Goal: Task Accomplishment & Management: Use online tool/utility

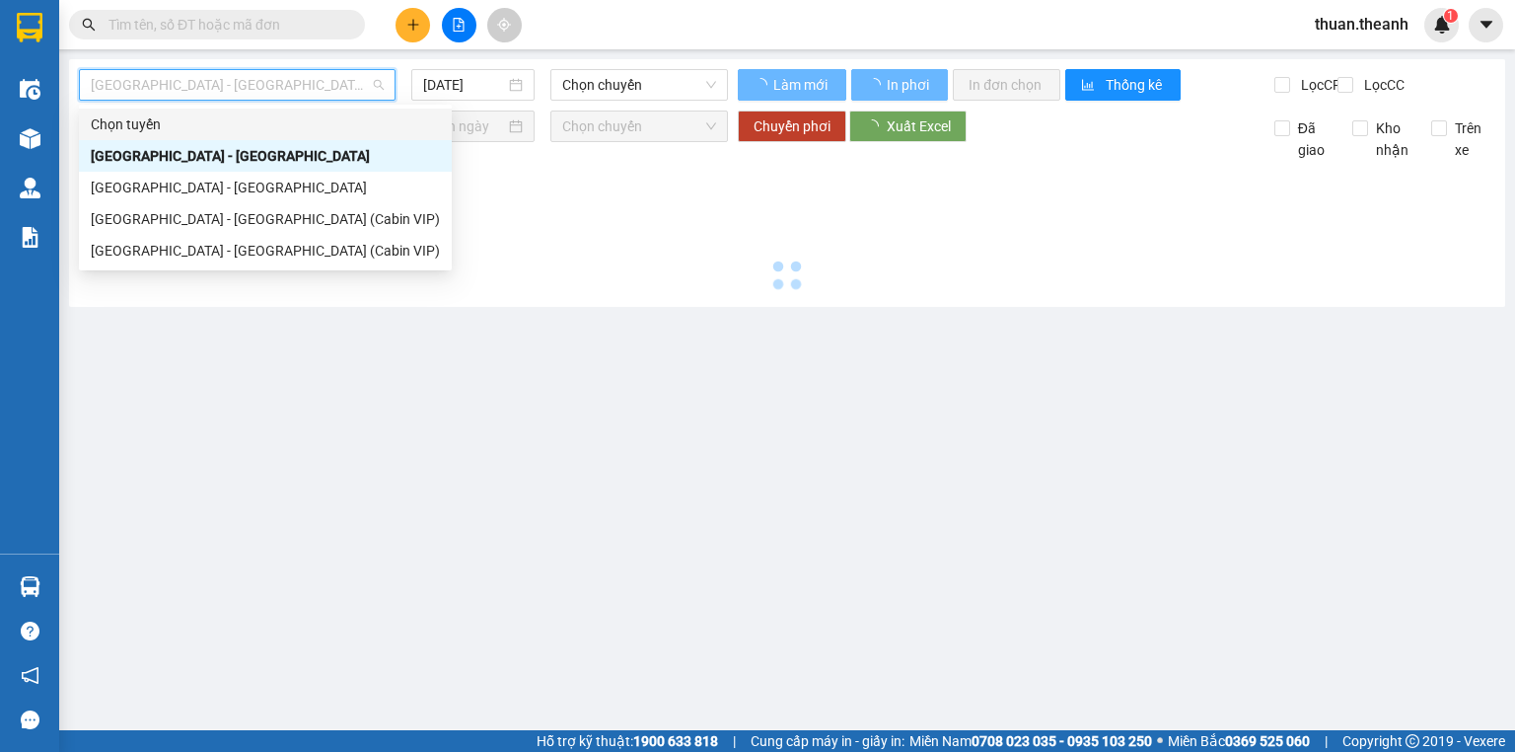
type input "[DATE]"
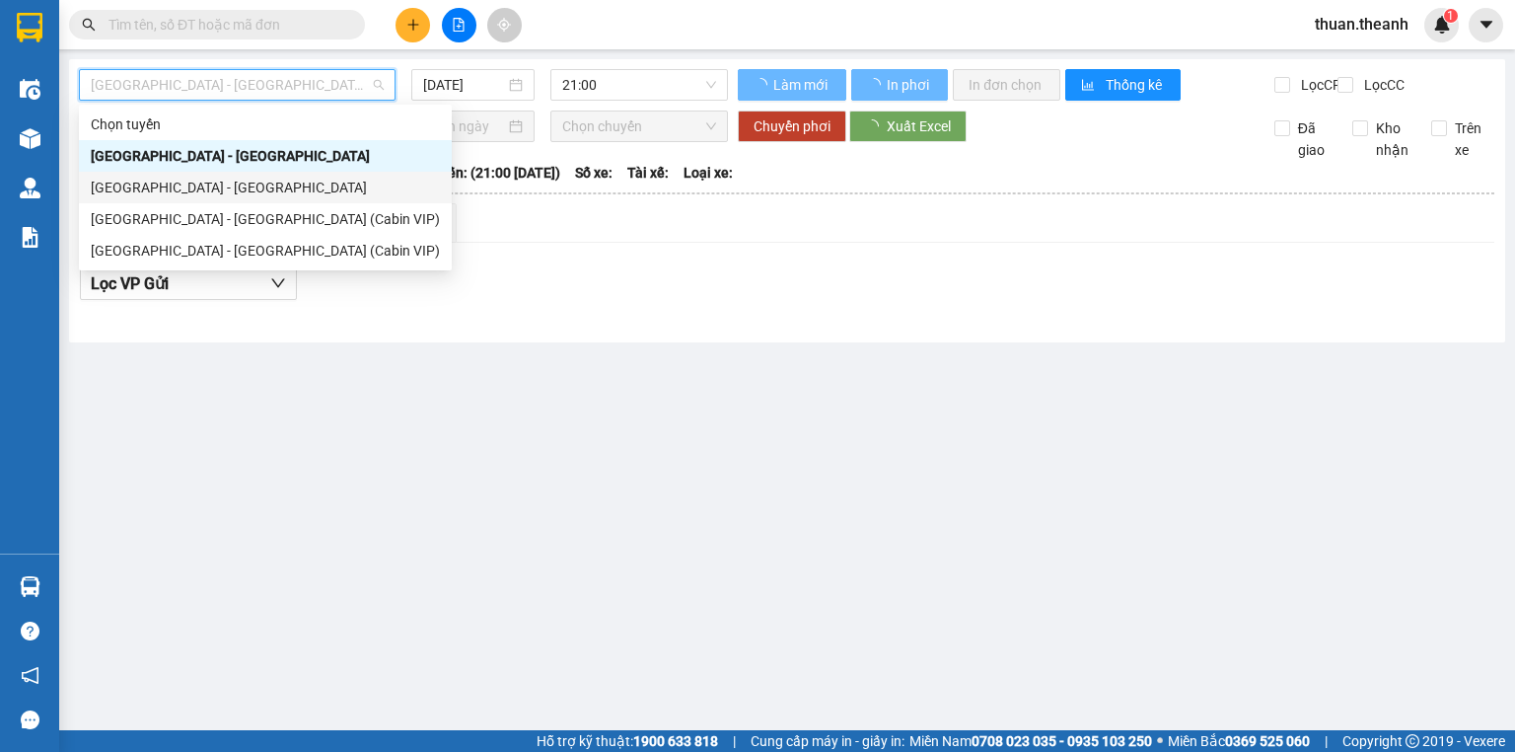
click at [264, 181] on div "[GEOGRAPHIC_DATA] - [GEOGRAPHIC_DATA]" at bounding box center [265, 188] width 349 height 22
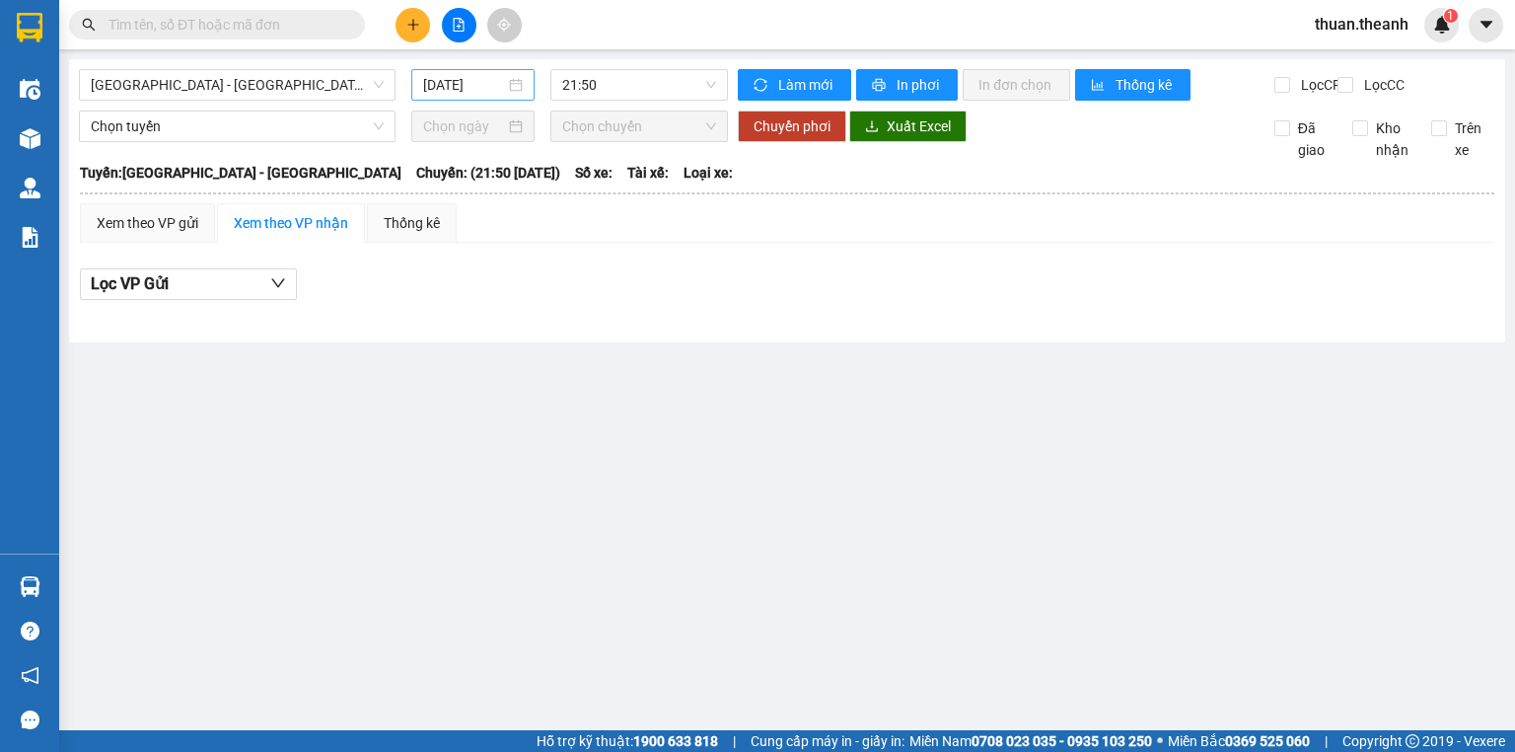
click at [507, 91] on div "15/09/2025" at bounding box center [472, 85] width 99 height 22
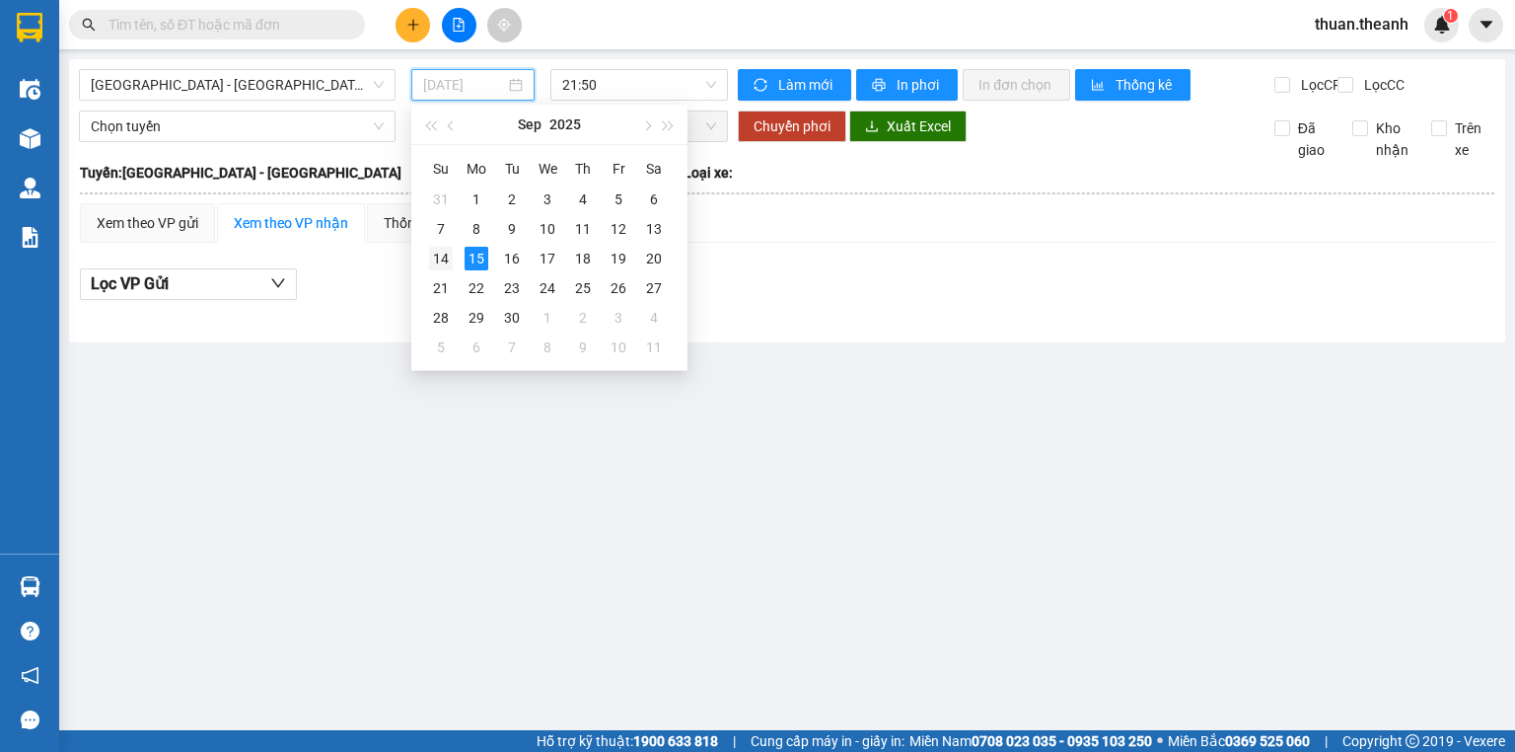
click at [439, 259] on div "14" at bounding box center [441, 259] width 24 height 24
type input "14/09/2025"
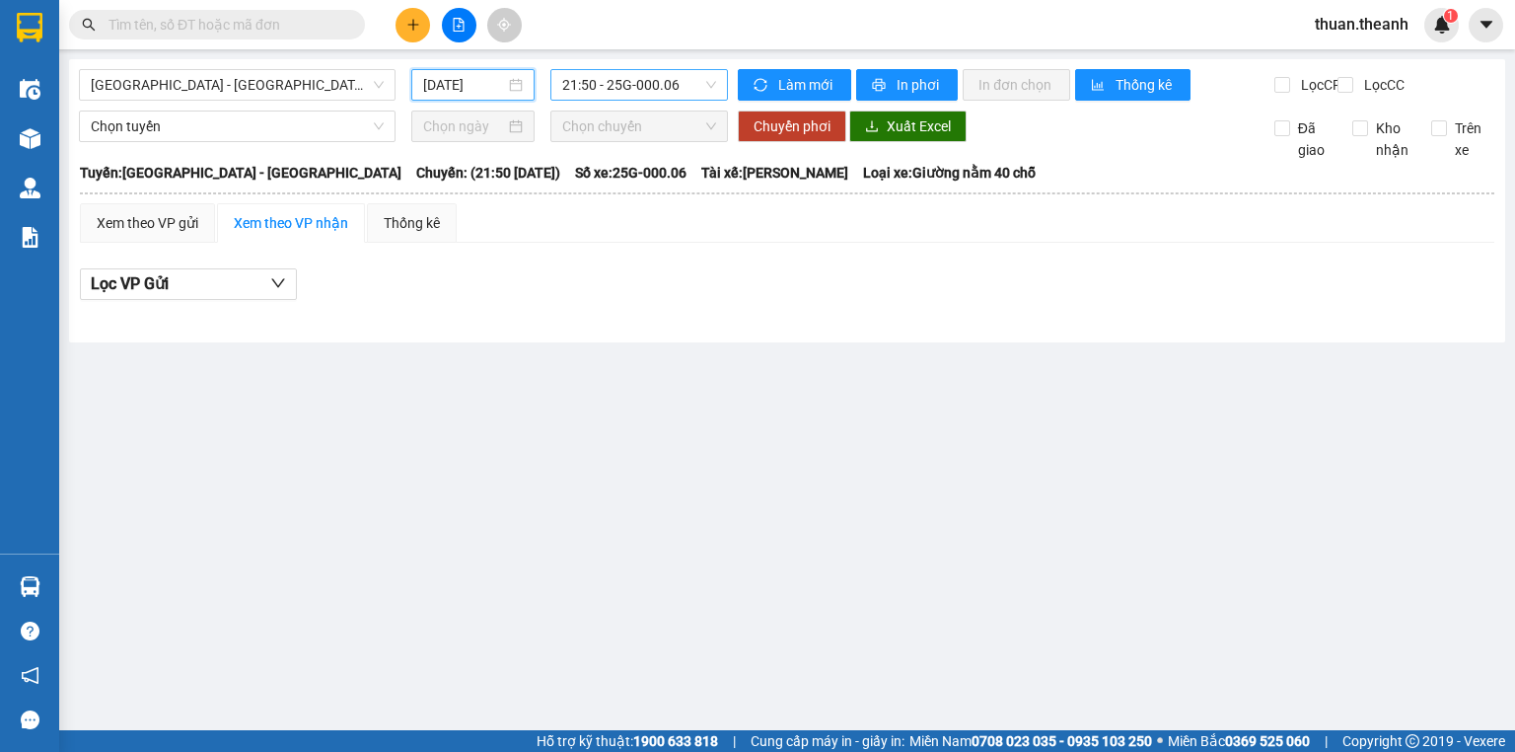
click at [697, 90] on span "21:50 - 25G-000.06" at bounding box center [639, 85] width 155 height 30
click at [664, 159] on div "21:50 - 25G-000.06" at bounding box center [639, 156] width 154 height 22
click at [212, 79] on span "Lai Châu - Hà Nội" at bounding box center [237, 85] width 293 height 30
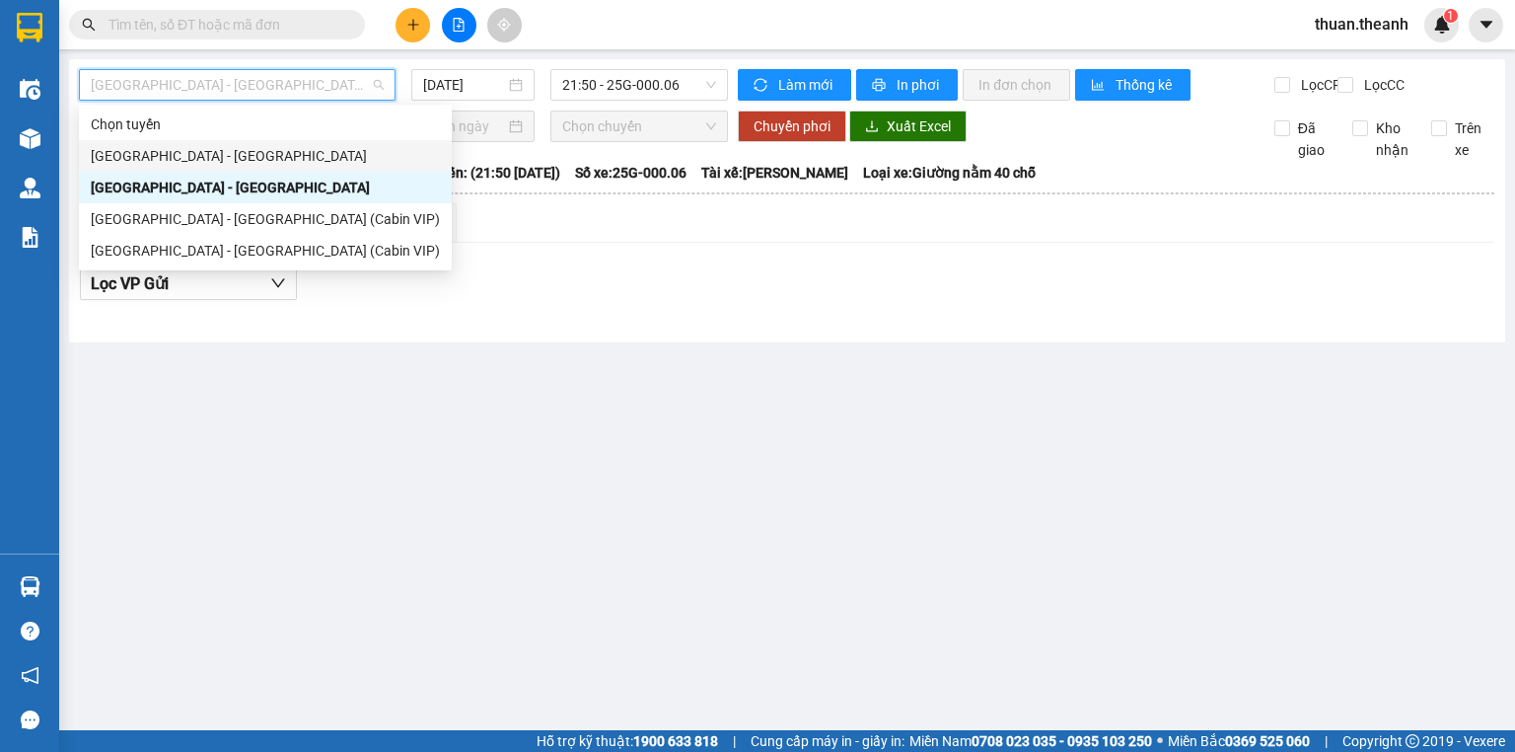
click at [217, 156] on div "Hà Nội - Lai Châu" at bounding box center [265, 156] width 349 height 22
type input "15/09/2025"
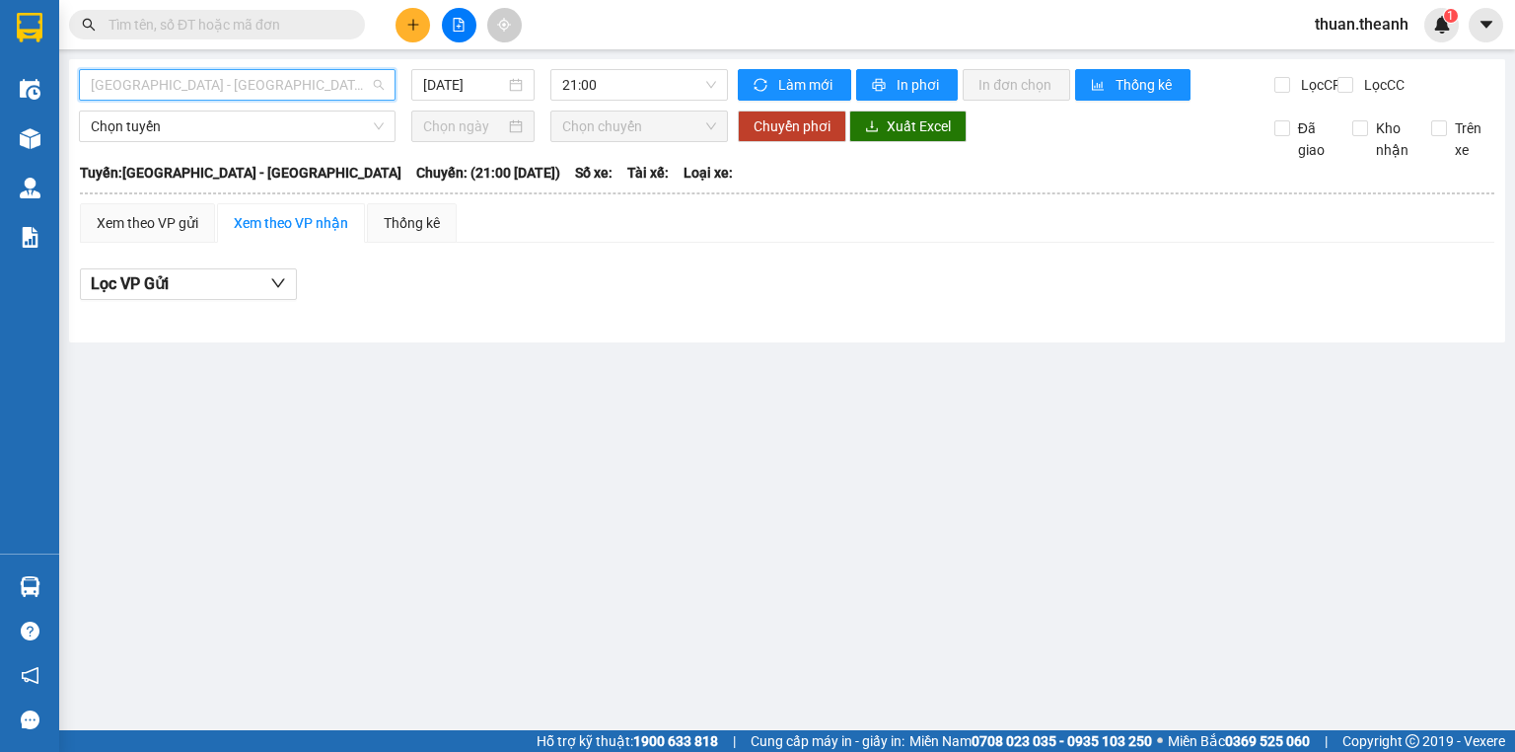
click at [244, 81] on span "Hà Nội - Lai Châu" at bounding box center [237, 85] width 293 height 30
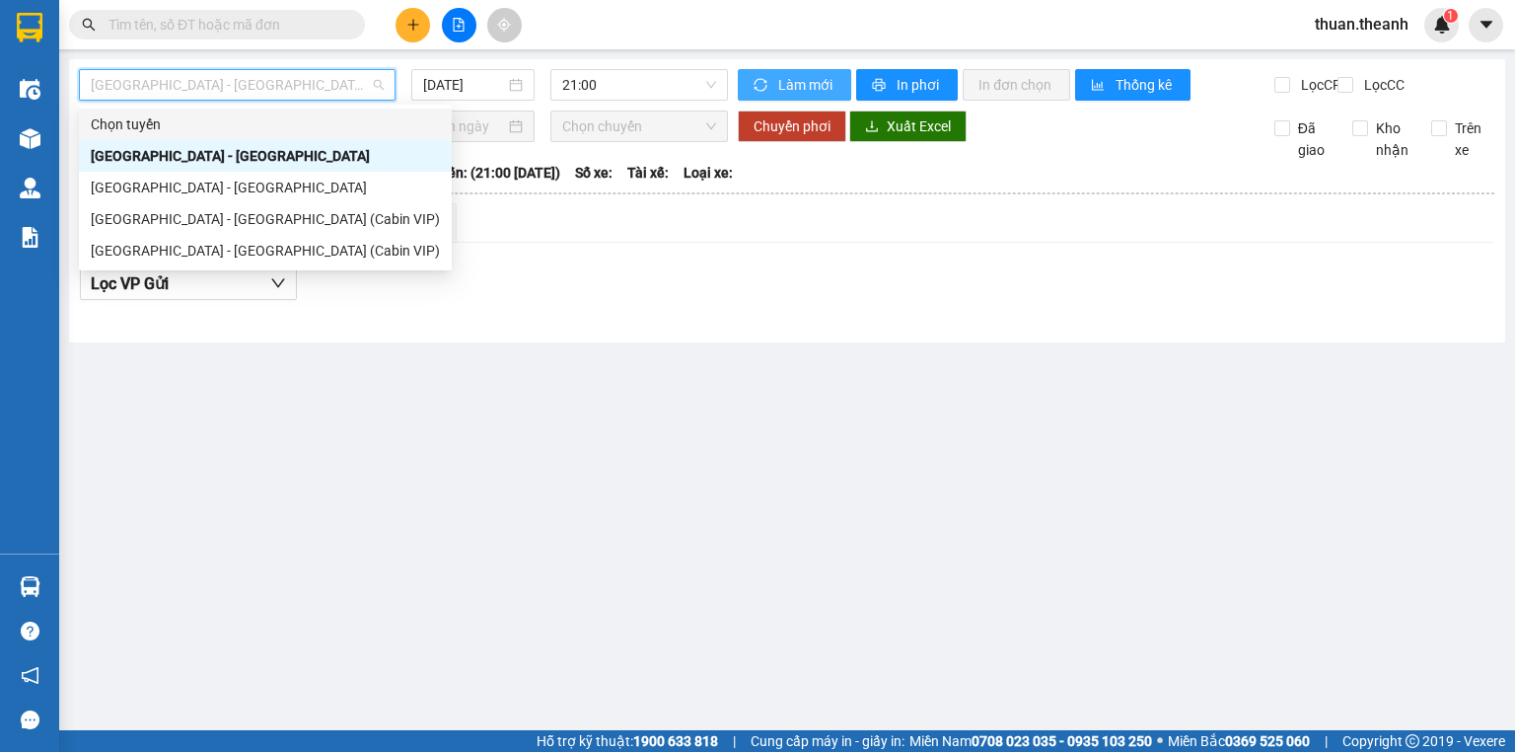
click at [774, 83] on button "Làm mới" at bounding box center [794, 85] width 113 height 32
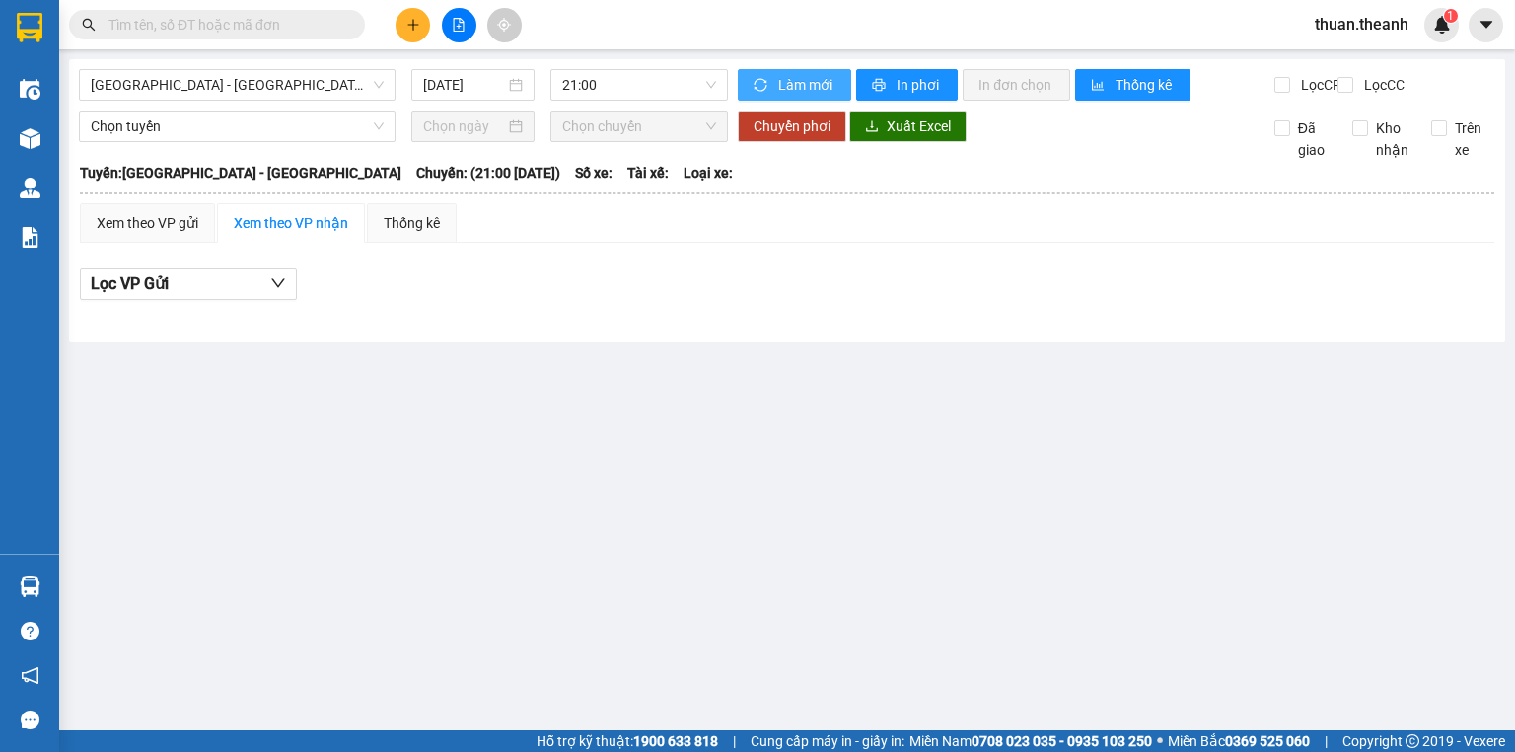
click at [774, 83] on button "Làm mới" at bounding box center [794, 85] width 113 height 32
click at [446, 99] on div "15/09/2025" at bounding box center [472, 85] width 122 height 32
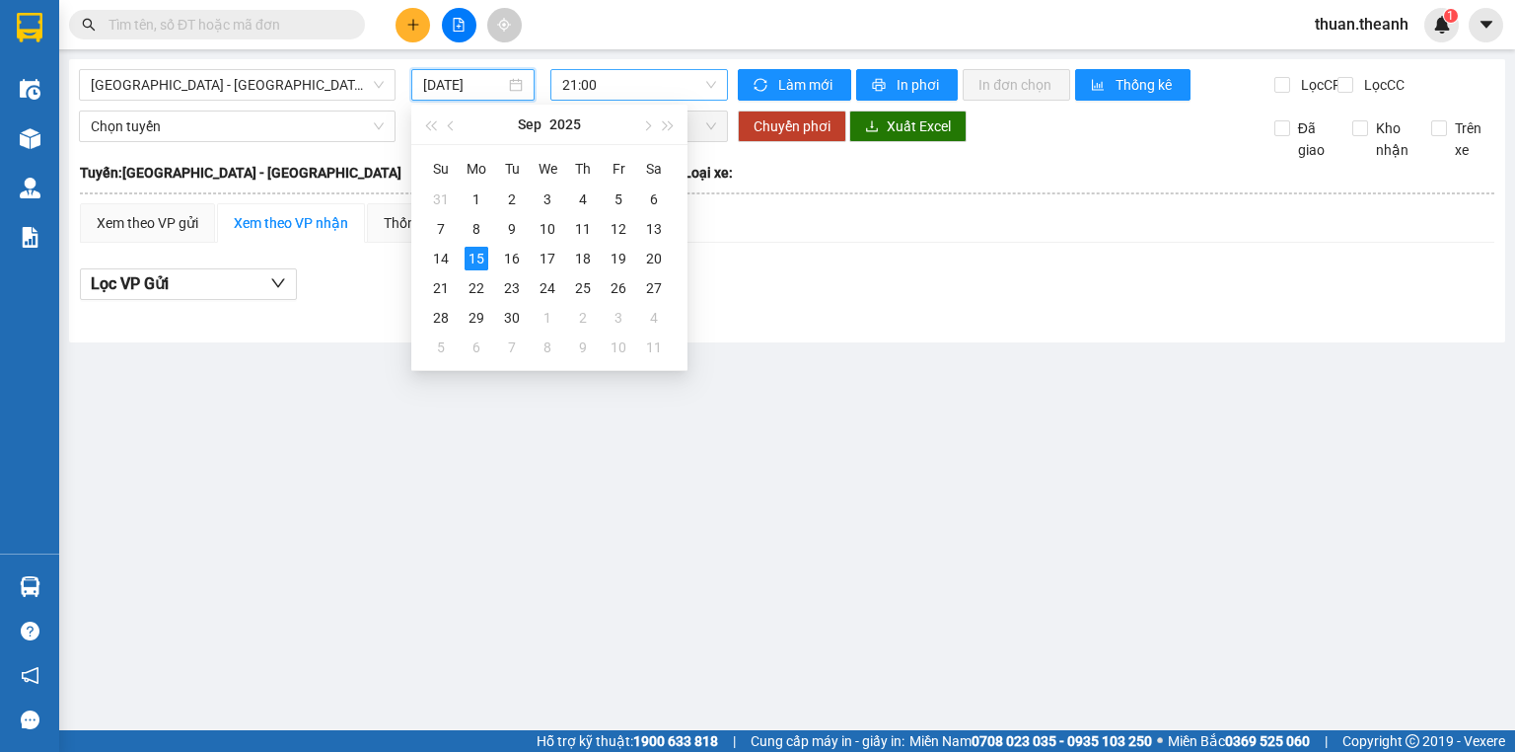
click at [580, 92] on span "21:00" at bounding box center [639, 85] width 155 height 30
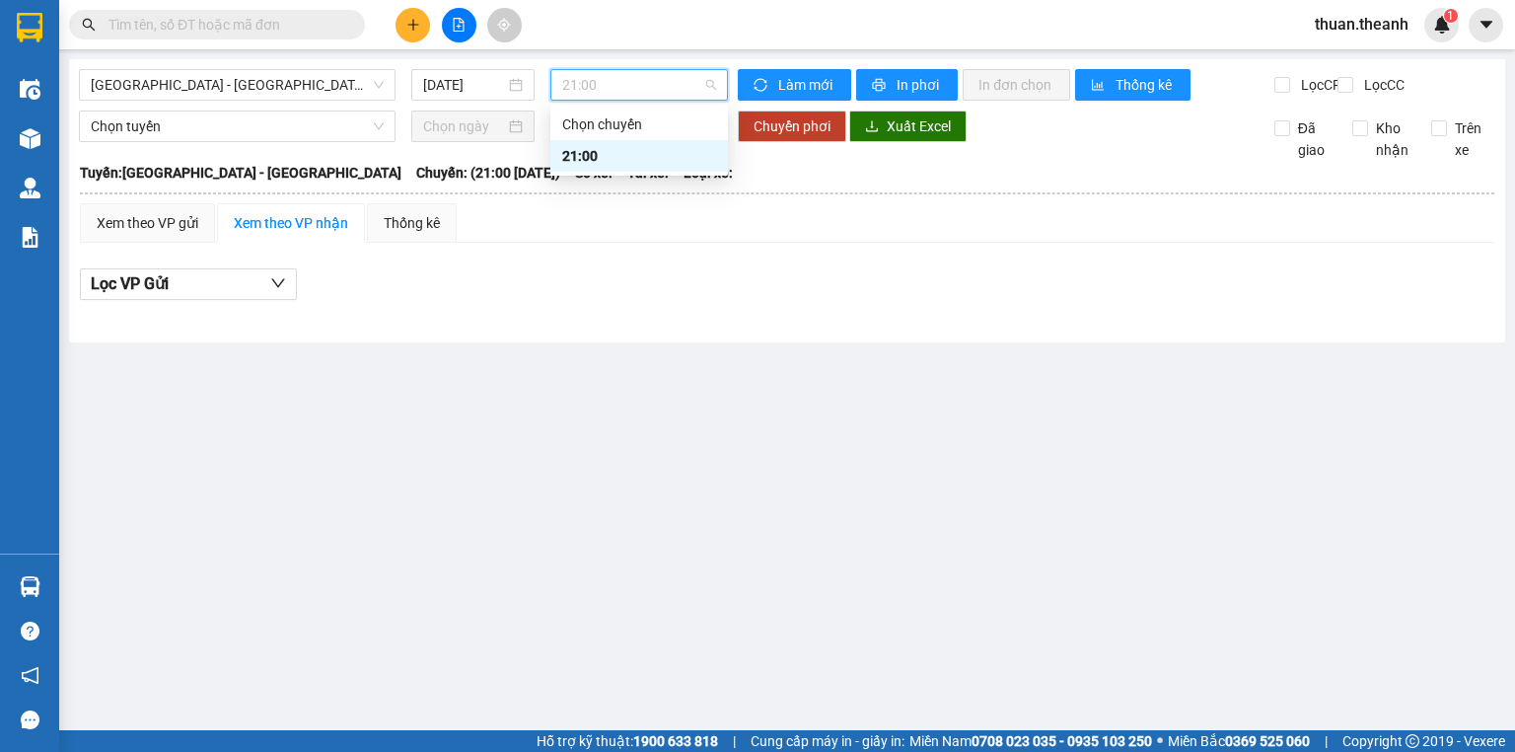
click at [604, 147] on div "21:00" at bounding box center [639, 156] width 154 height 22
click at [257, 83] on span "Hà Nội - Lai Châu" at bounding box center [237, 85] width 293 height 30
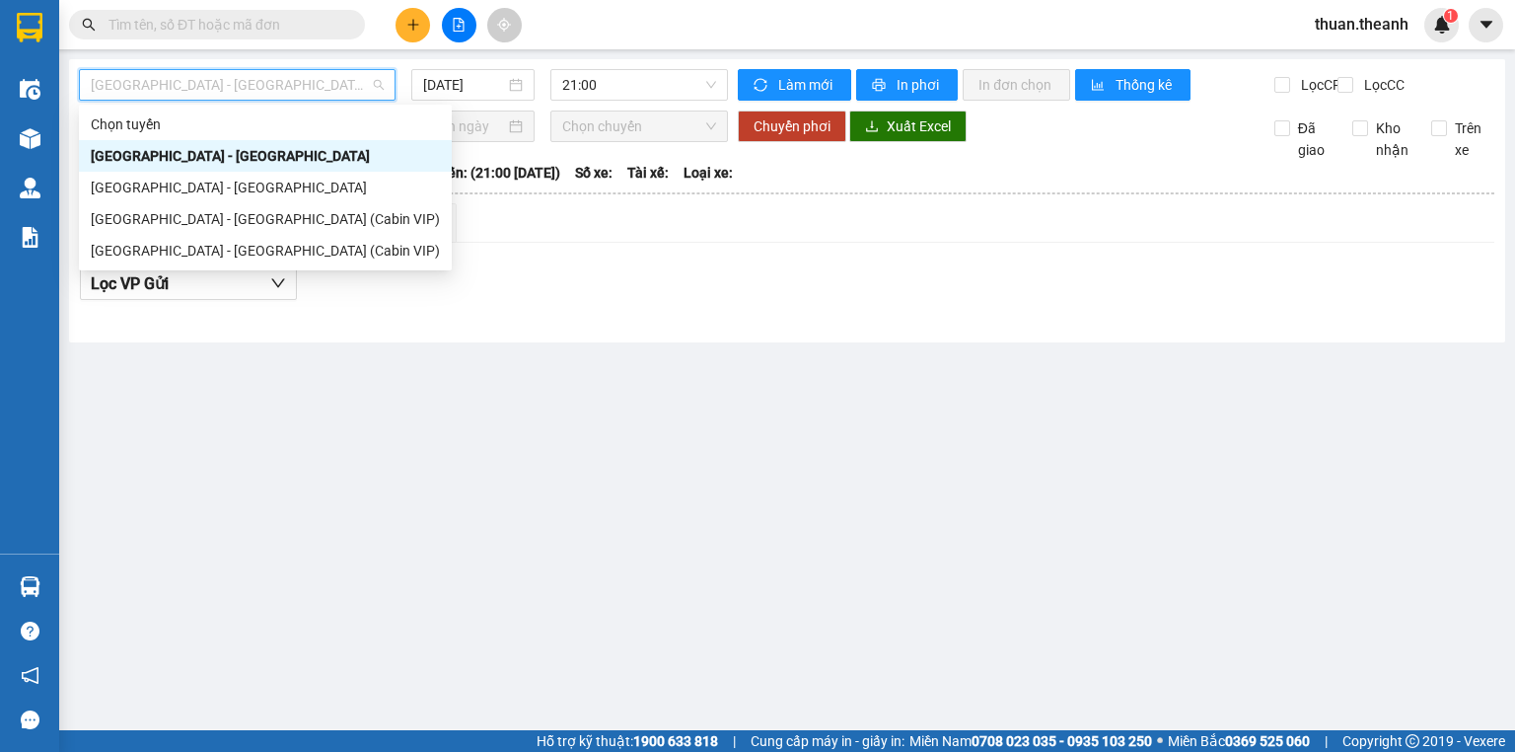
click at [269, 152] on div "Hà Nội - Lai Châu" at bounding box center [265, 156] width 349 height 22
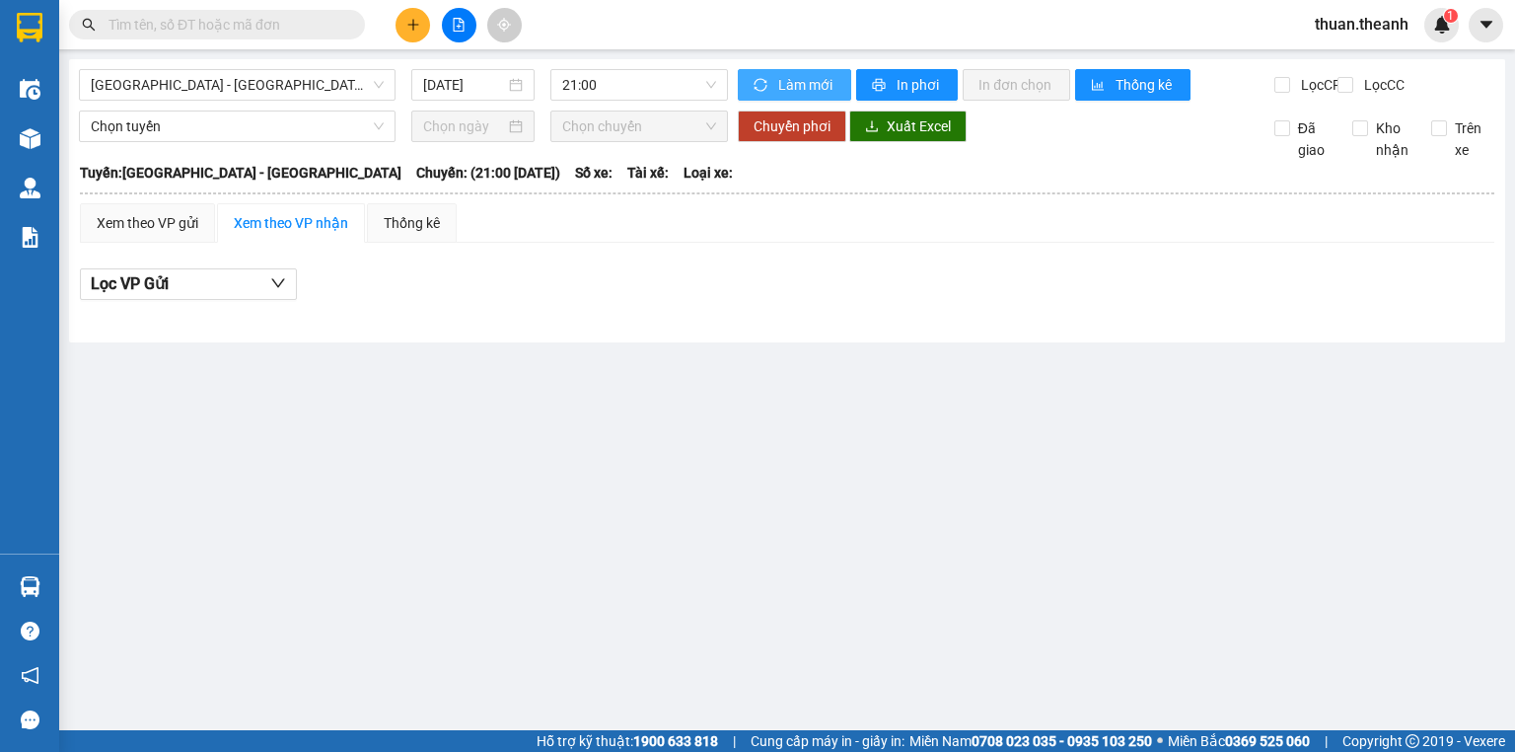
click at [788, 78] on span "Làm mới" at bounding box center [806, 85] width 57 height 22
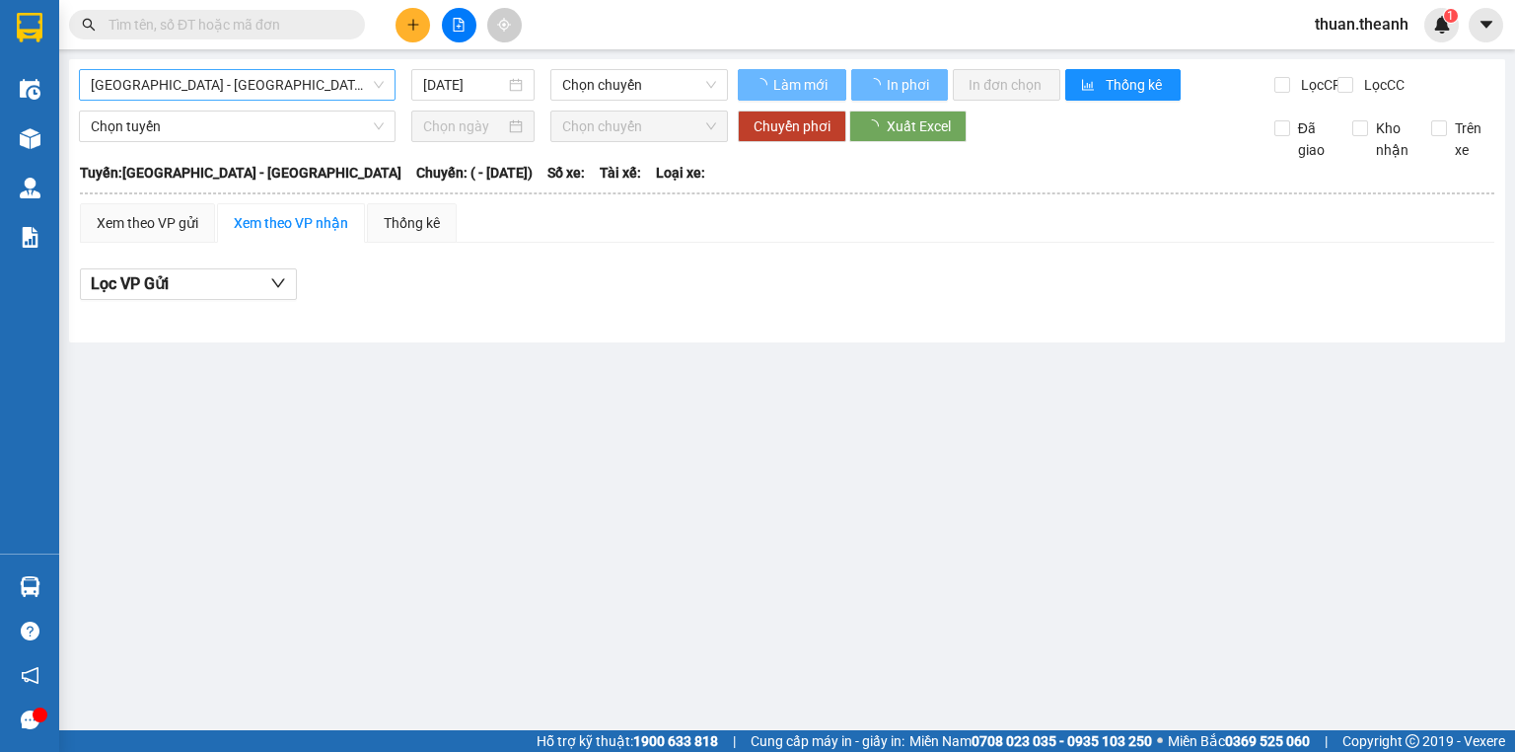
type input "[DATE]"
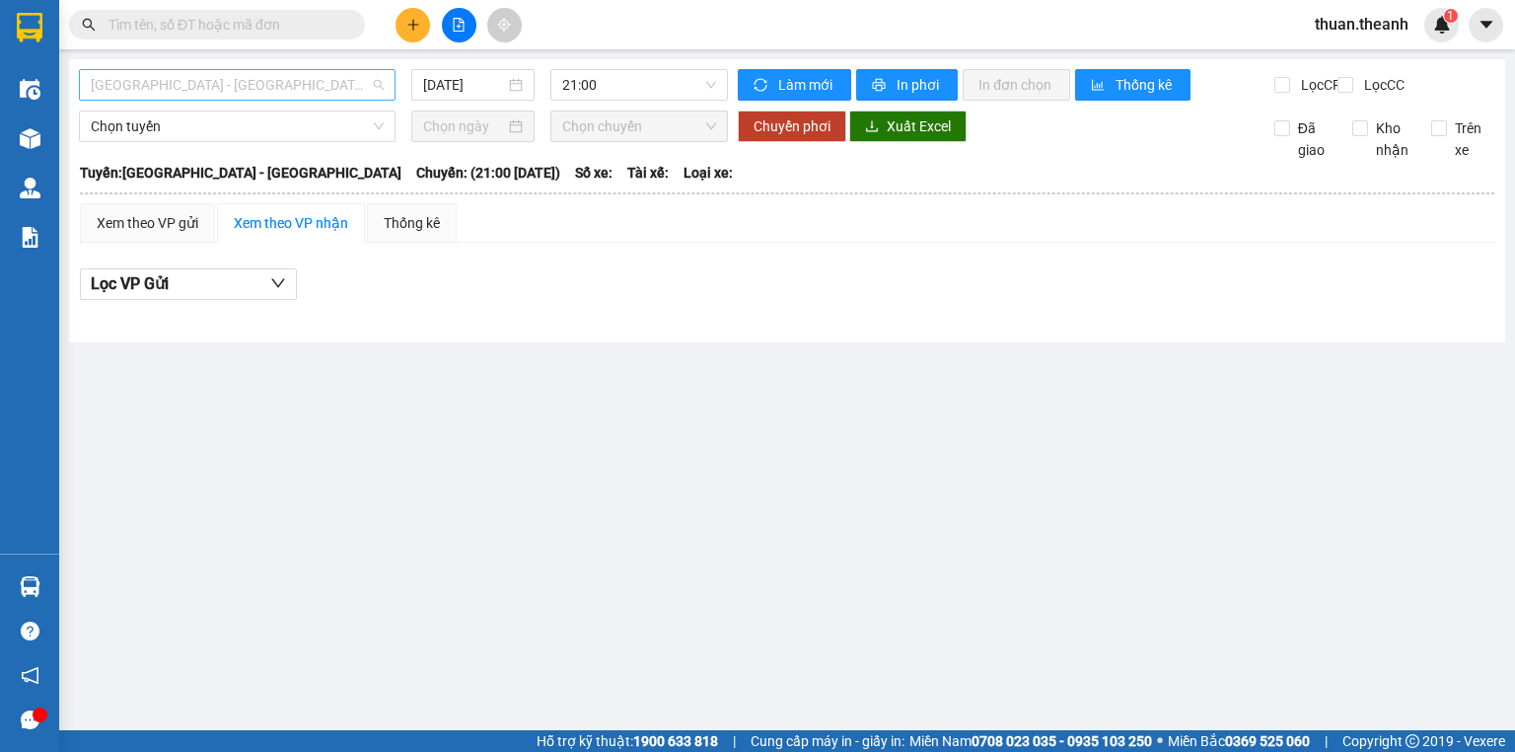
click at [286, 90] on span "Hà Nội - Lai Châu" at bounding box center [237, 85] width 293 height 30
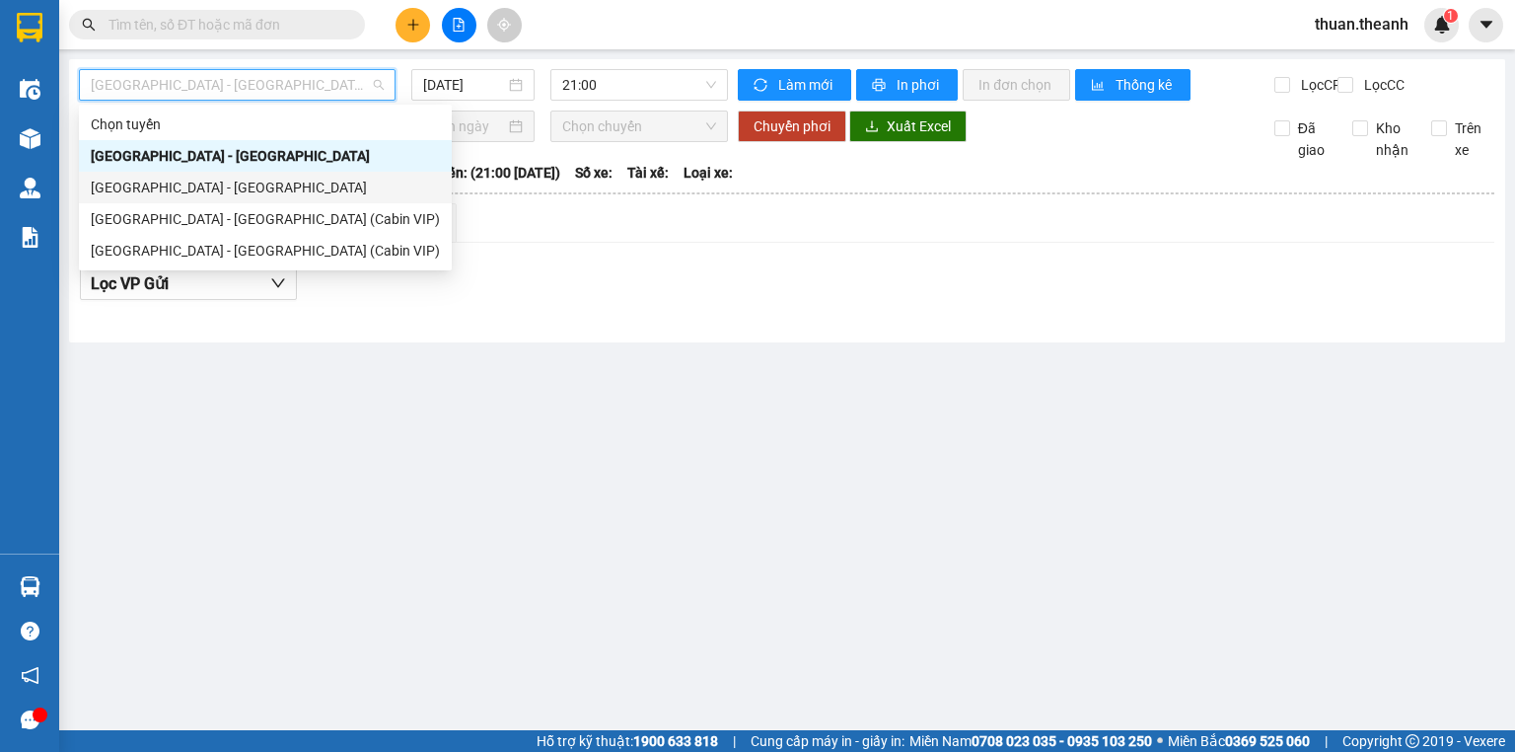
click at [300, 184] on div "Lai Châu - Hà Nội" at bounding box center [265, 188] width 349 height 22
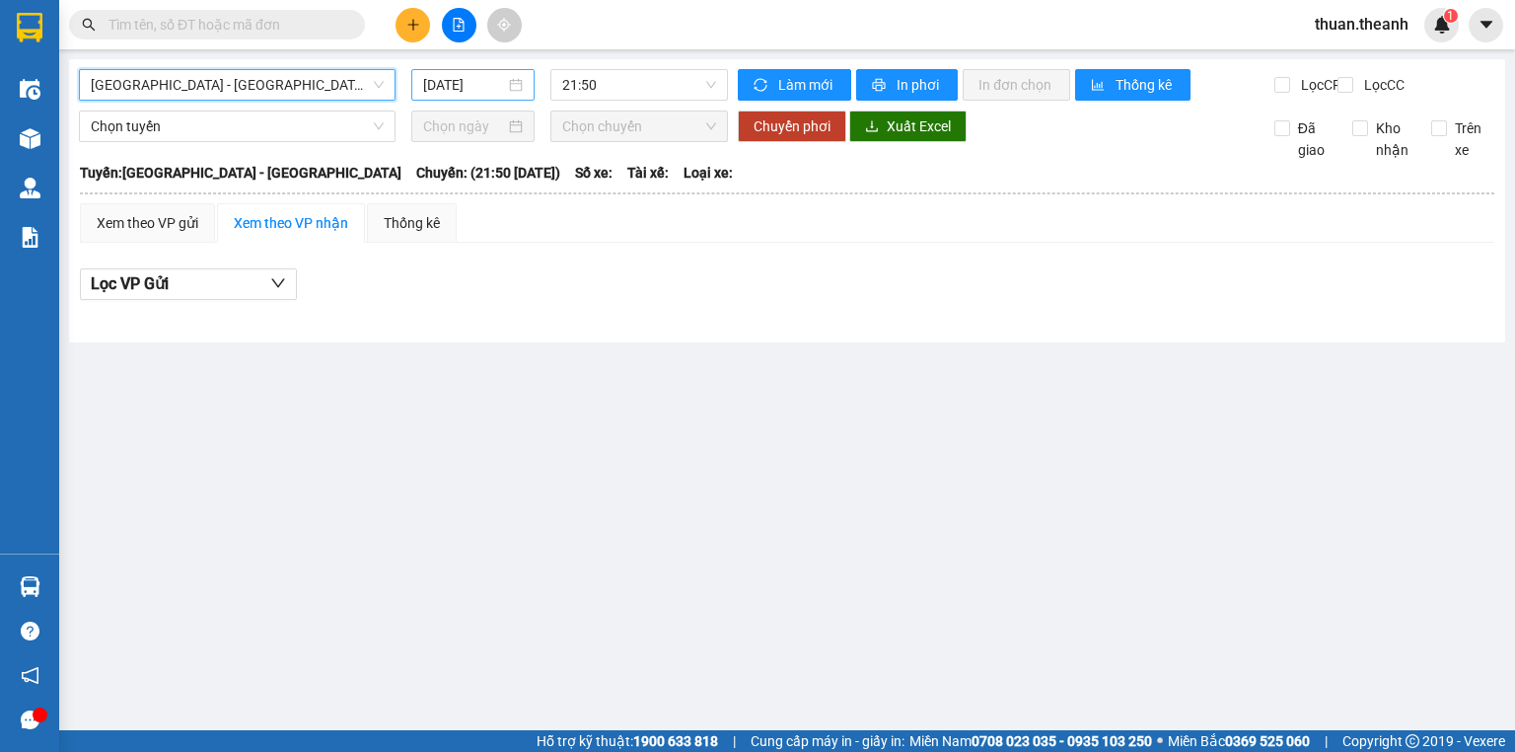
click at [501, 83] on input "15/09/2025" at bounding box center [463, 85] width 81 height 22
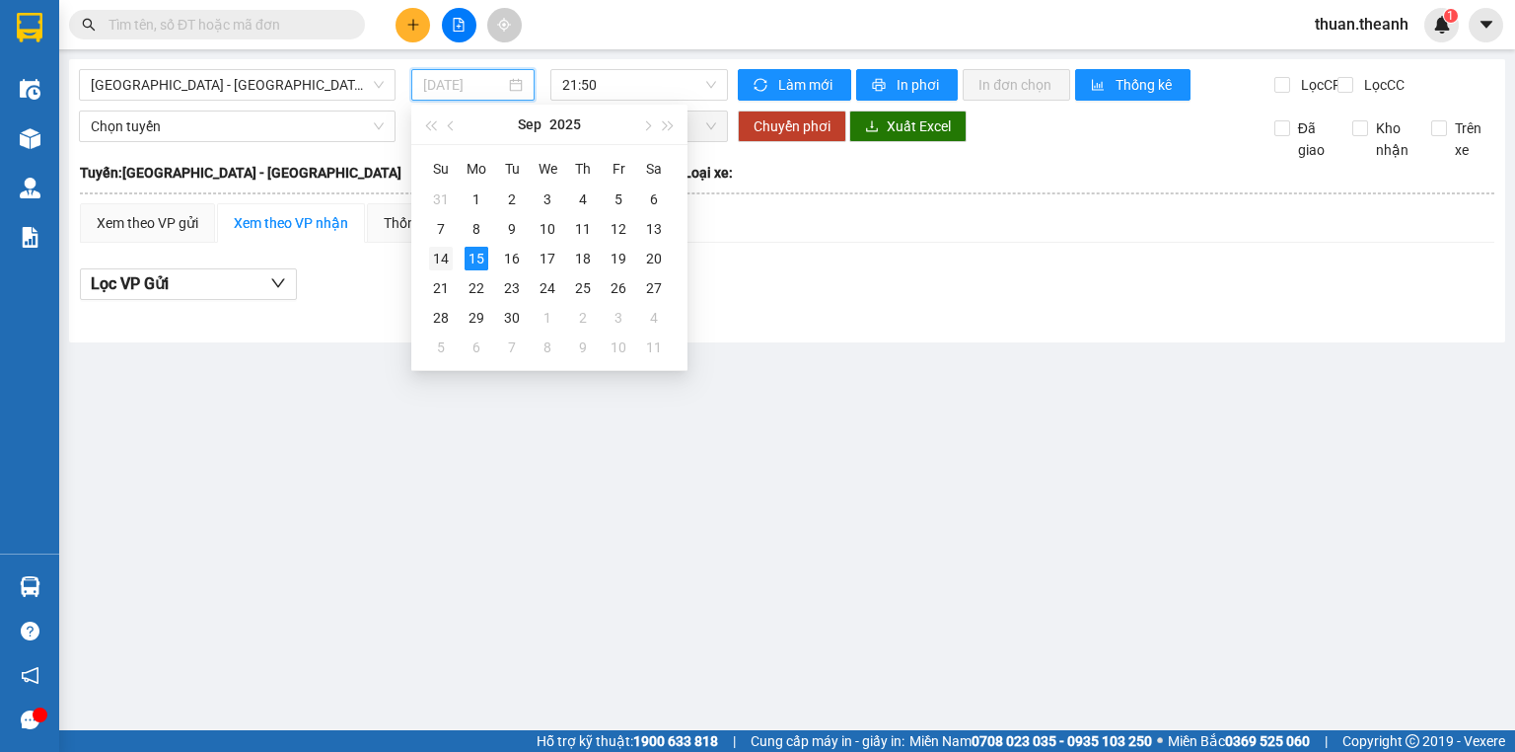
click at [442, 256] on div "14" at bounding box center [441, 259] width 24 height 24
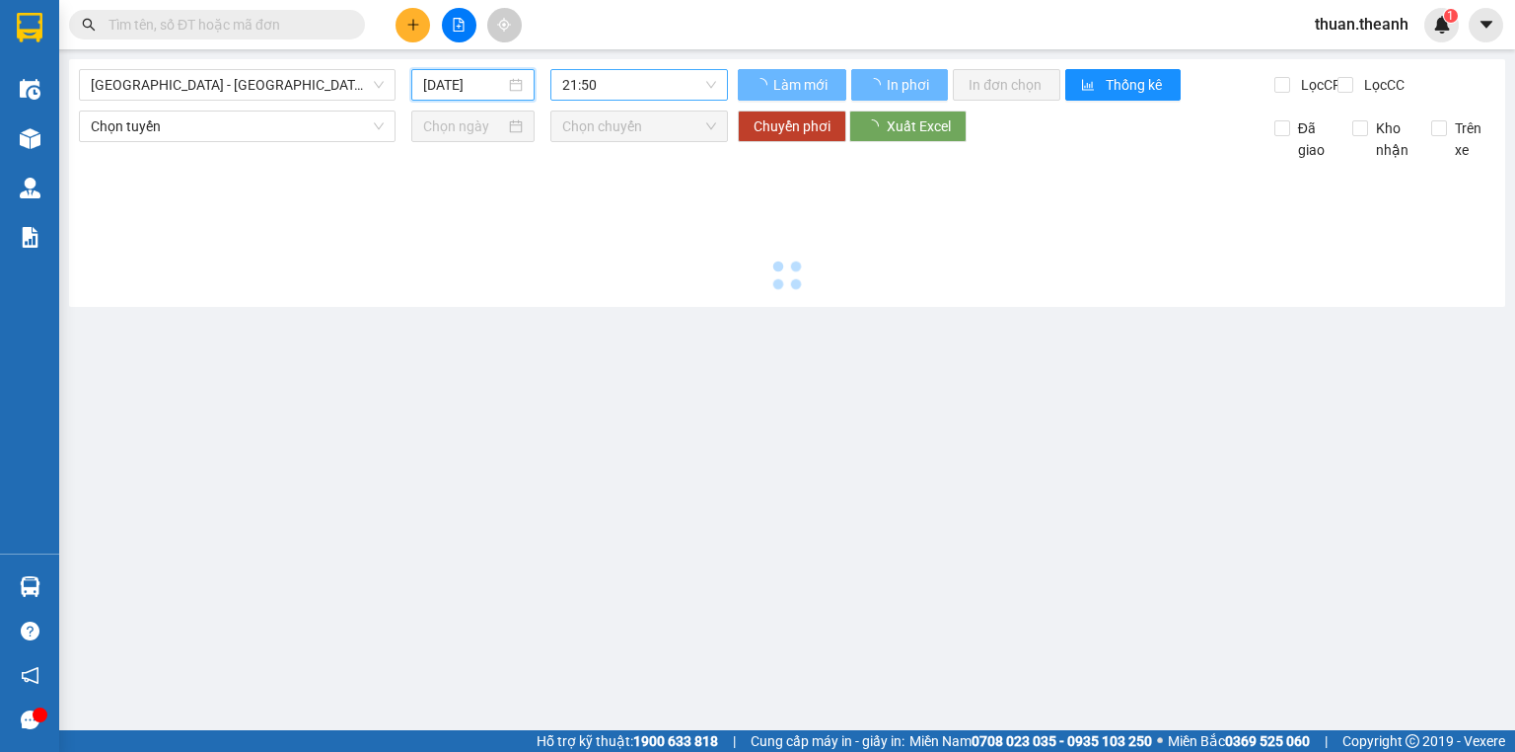
type input "14/09/2025"
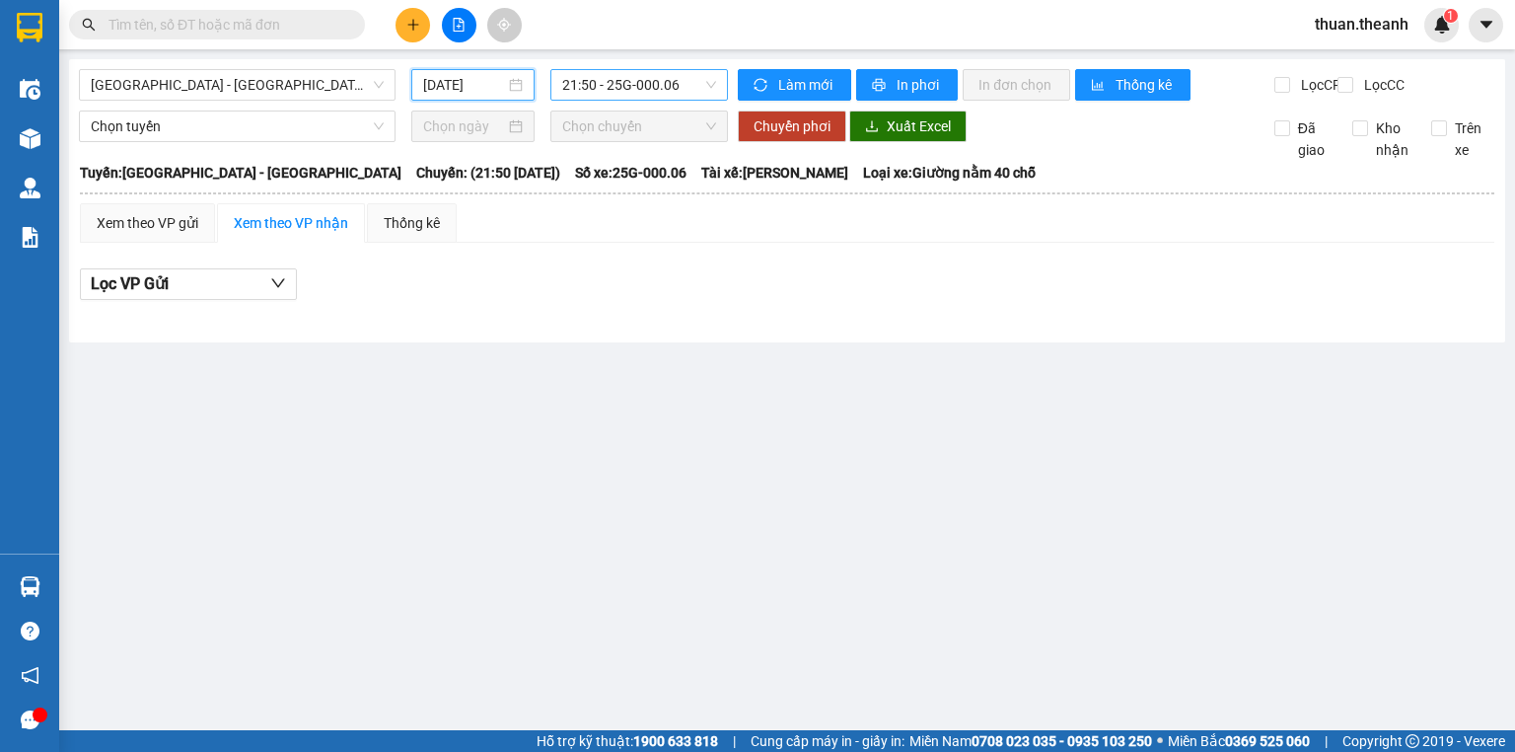
click at [652, 87] on span "21:50 - 25G-000.06" at bounding box center [639, 85] width 155 height 30
click at [660, 154] on div "21:50 - 25G-000.06" at bounding box center [639, 156] width 154 height 22
click at [802, 88] on span "Làm mới" at bounding box center [806, 85] width 57 height 22
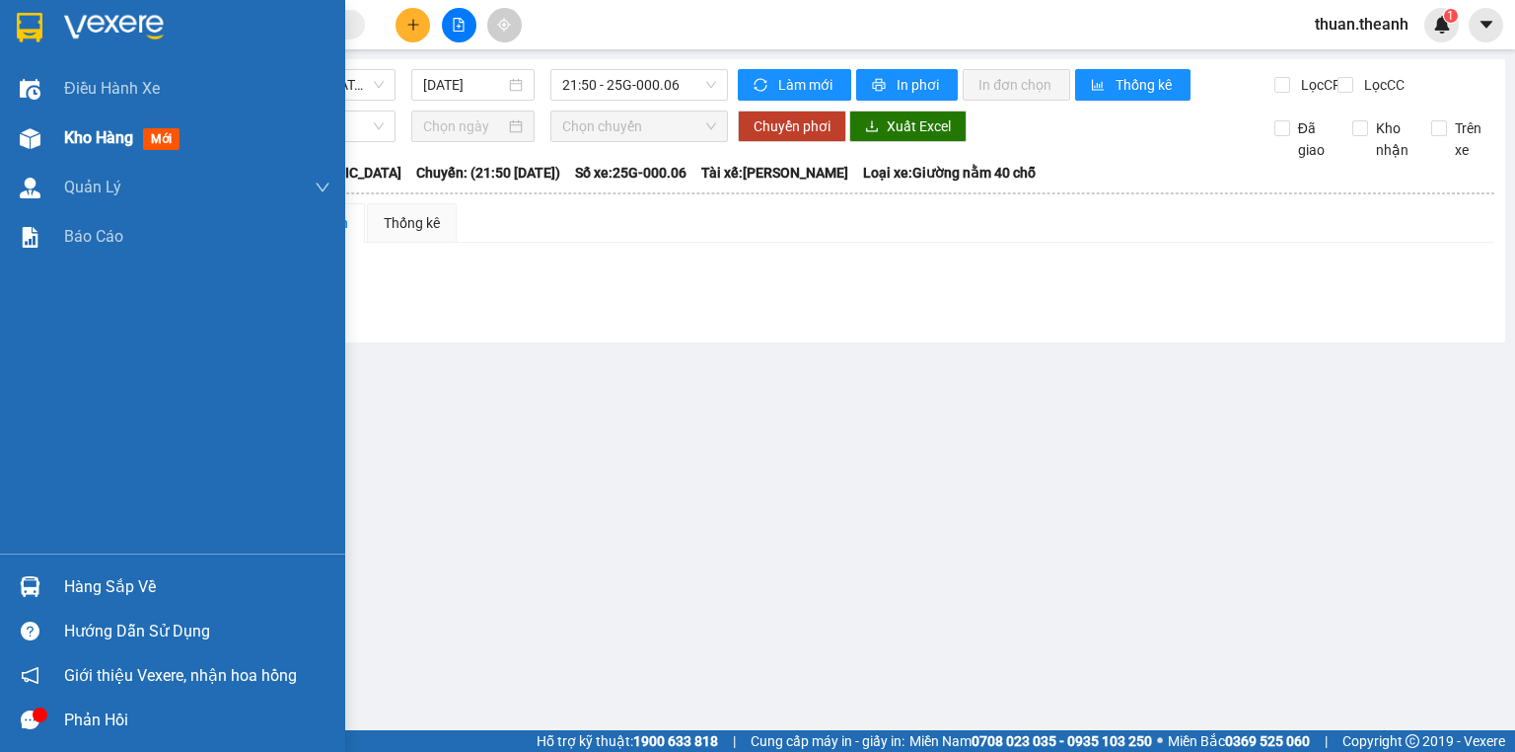
click at [138, 134] on div "Kho hàng mới" at bounding box center [125, 137] width 123 height 25
